Goal: Information Seeking & Learning: Learn about a topic

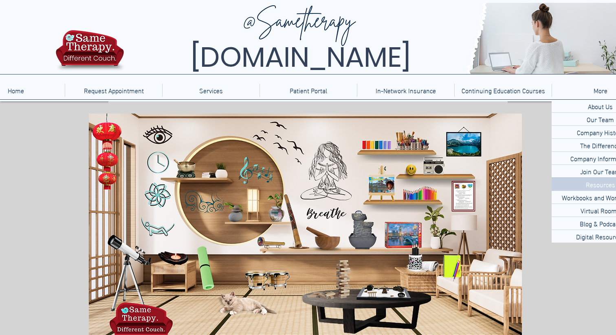
click at [597, 184] on p "Resources" at bounding box center [601, 184] width 36 height 13
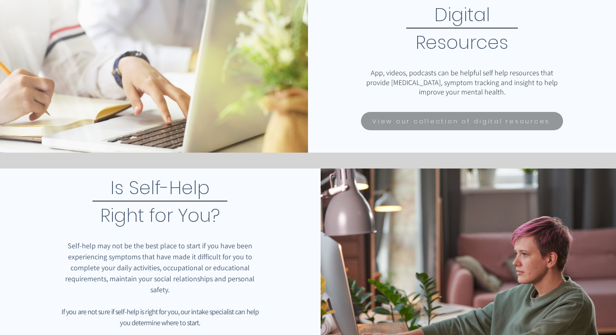
scroll to position [488, 0]
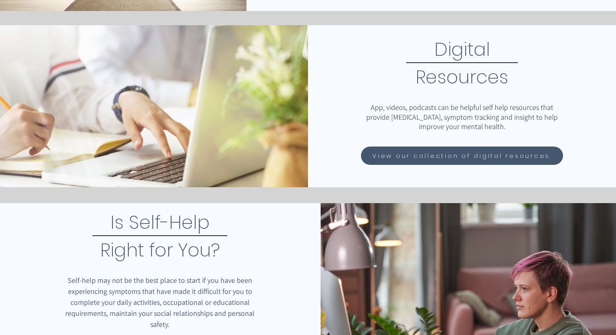
click at [430, 160] on span "View our collection of digital resources" at bounding box center [461, 155] width 178 height 9
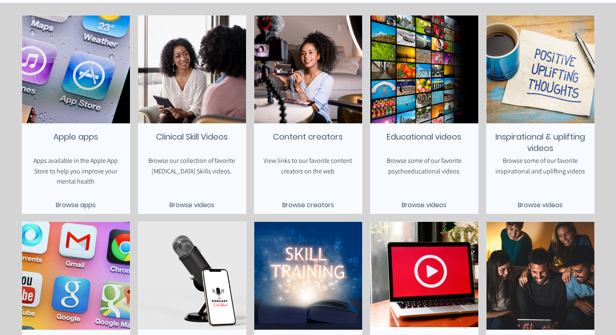
scroll to position [158, 0]
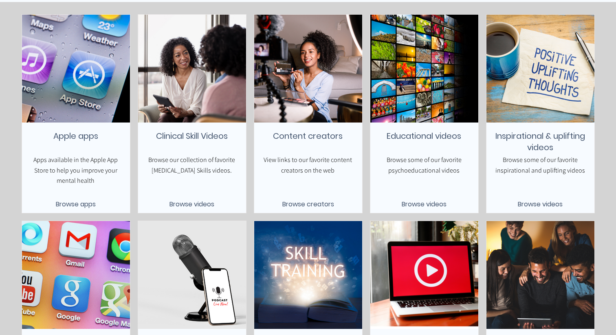
click at [365, 175] on fluid-columns-repeater "Apple apps Apps available in the Apple App Store to help you improve your menta…" at bounding box center [308, 212] width 624 height 405
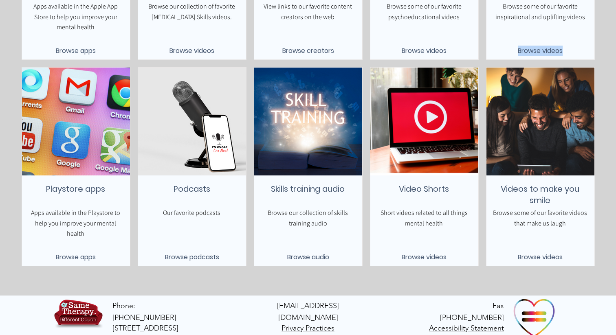
scroll to position [318, 0]
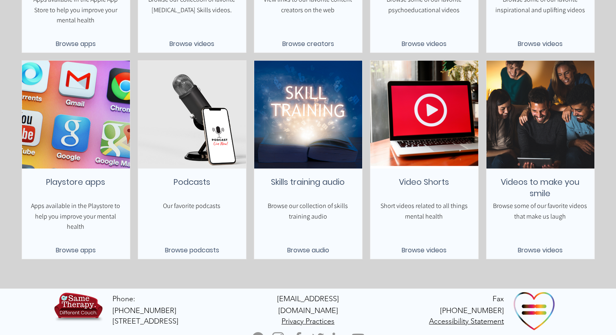
click at [361, 221] on div "main content" at bounding box center [308, 160] width 108 height 198
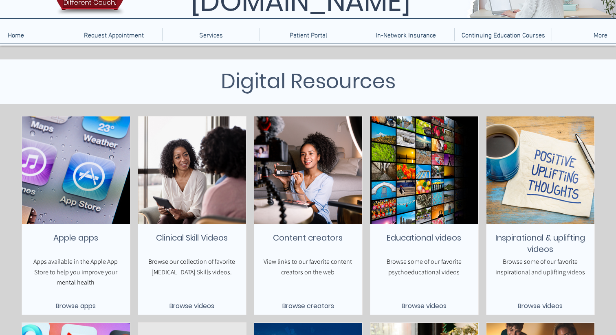
scroll to position [50, 0]
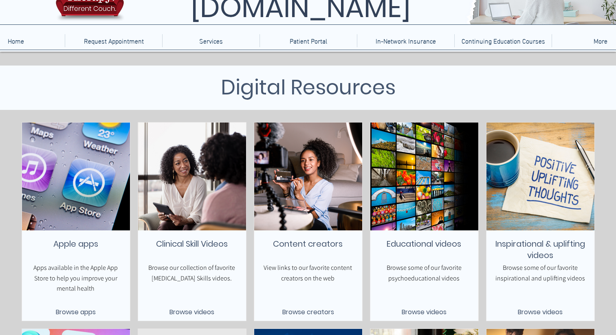
click at [73, 311] on span "Browse apps" at bounding box center [76, 312] width 40 height 10
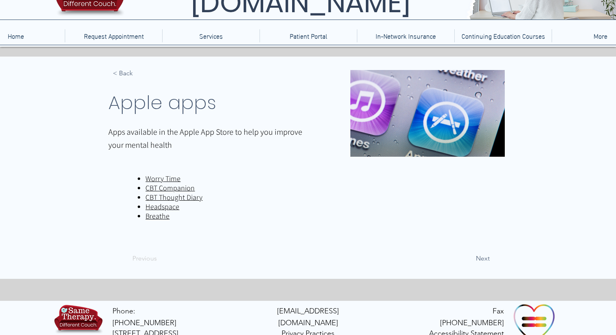
scroll to position [67, 0]
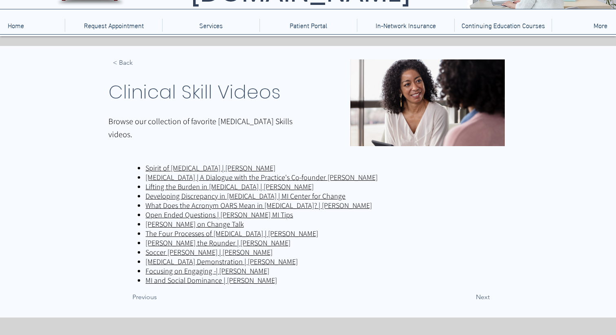
scroll to position [68, 0]
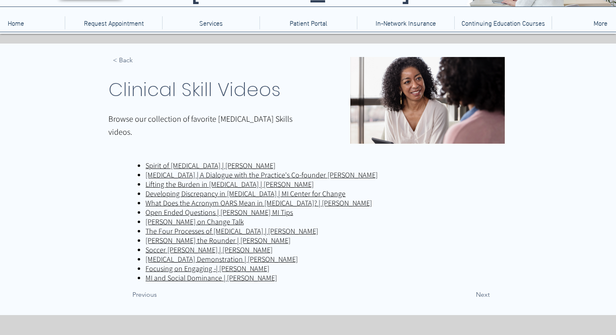
click at [181, 164] on u "Spirit of Motivational Interviewing | Bill Matulich" at bounding box center [210, 165] width 130 height 9
